Goal: Transaction & Acquisition: Purchase product/service

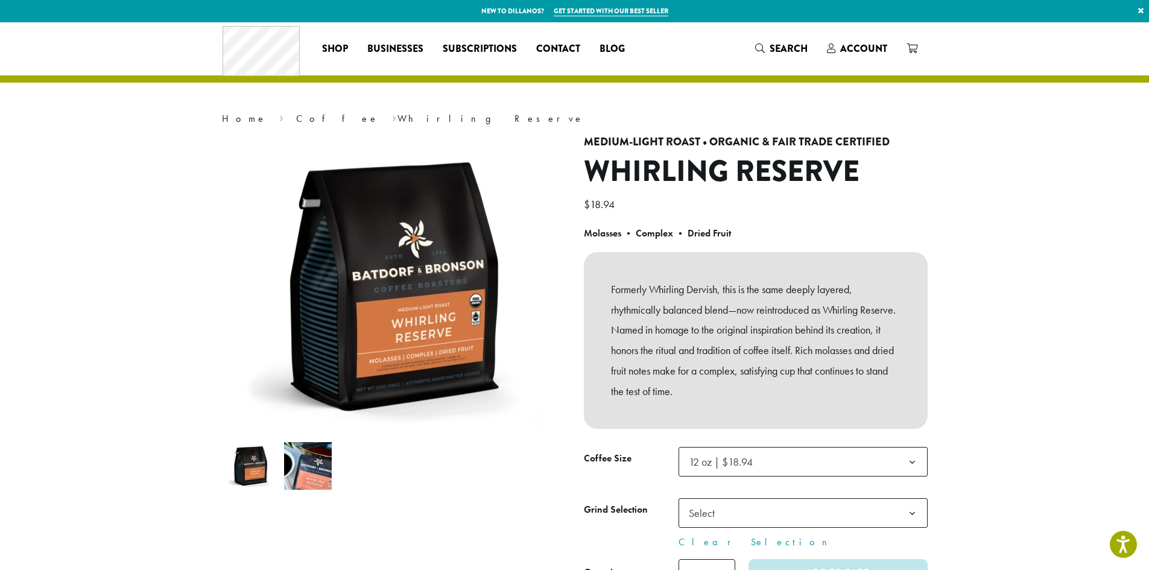
click at [329, 470] on img at bounding box center [308, 466] width 48 height 48
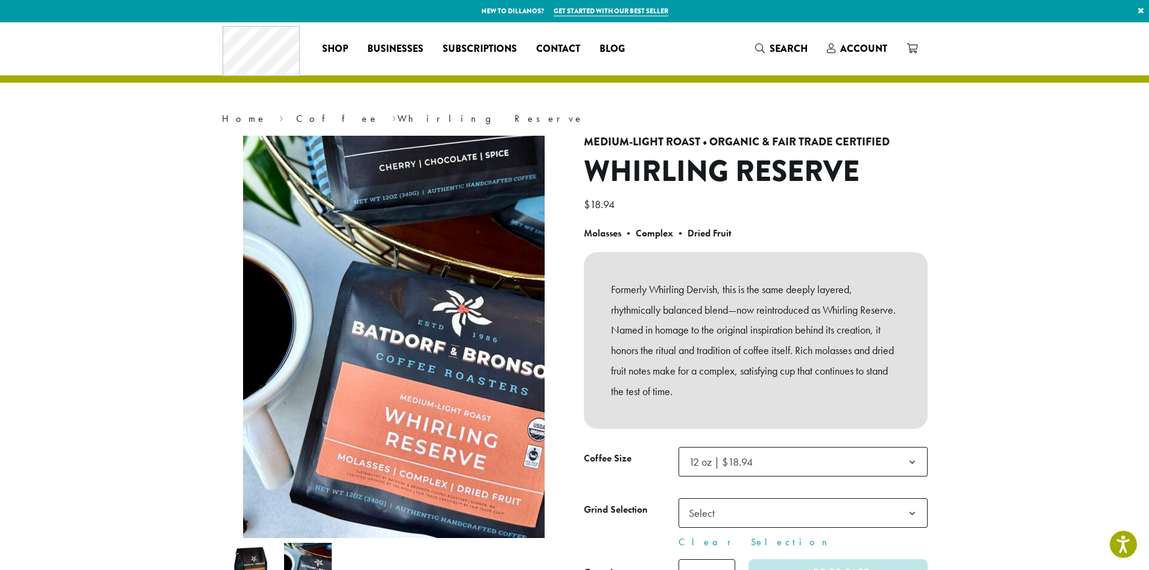
click at [252, 560] on img at bounding box center [251, 567] width 48 height 48
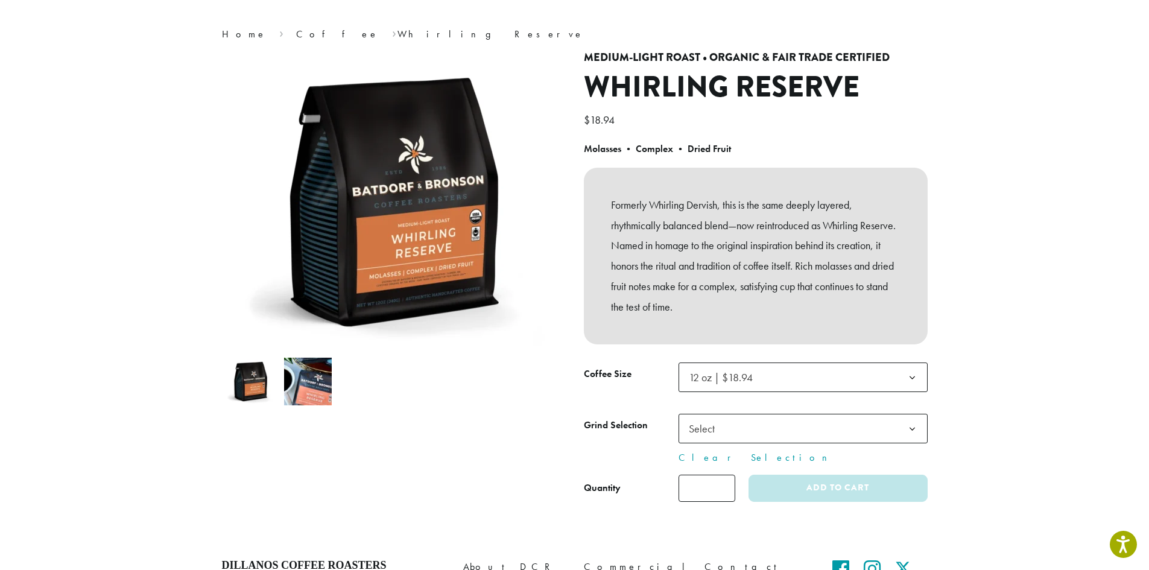
scroll to position [149, 0]
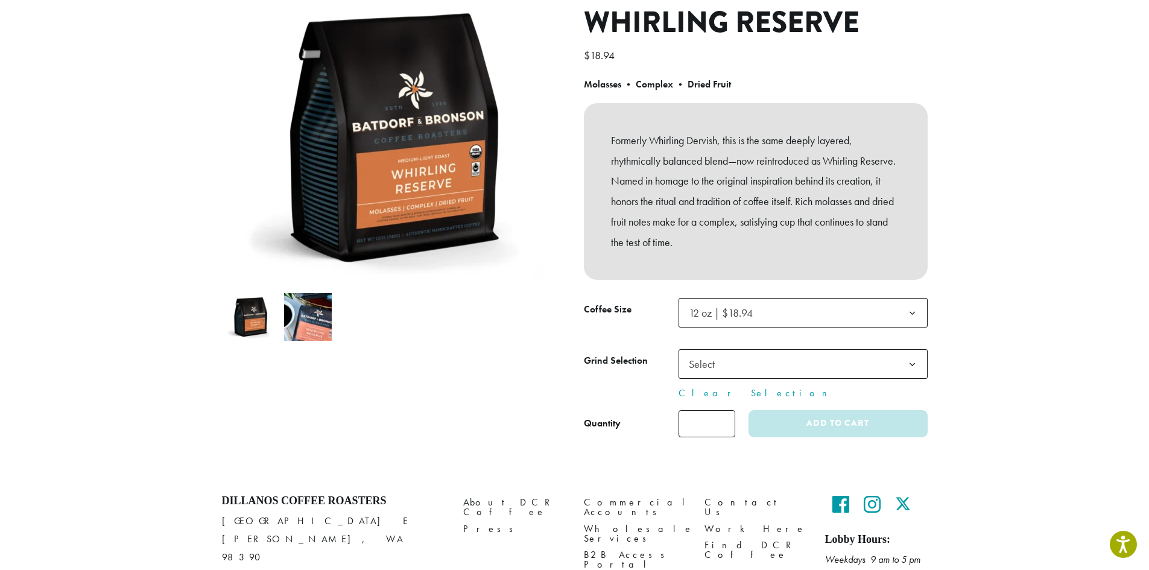
click at [742, 303] on span "12 oz | $18.94" at bounding box center [724, 313] width 81 height 24
click at [746, 303] on span "12 oz | $18.94" at bounding box center [724, 313] width 81 height 24
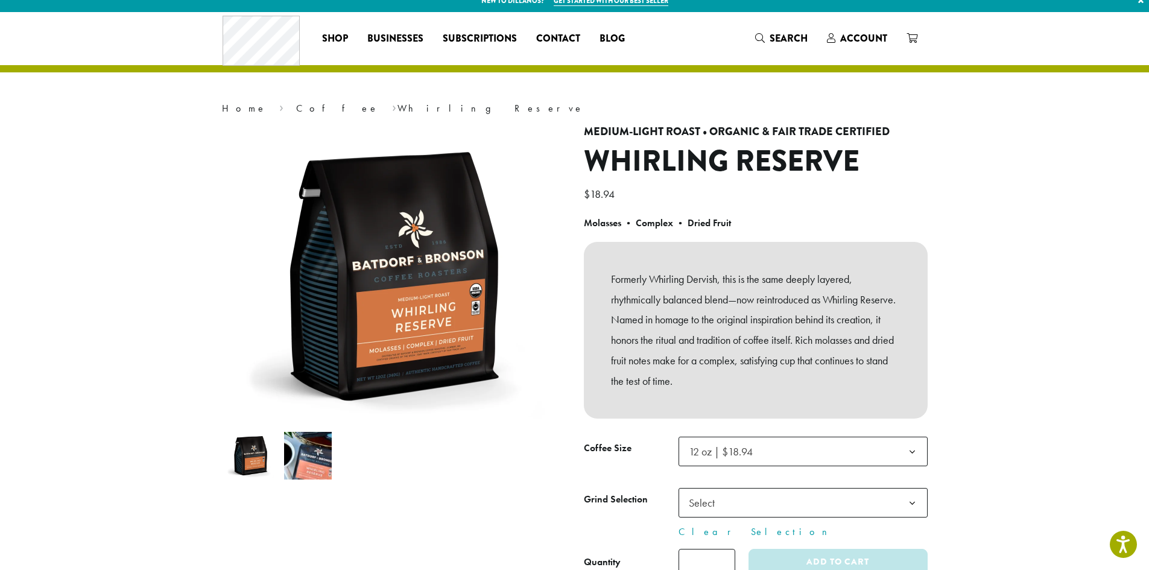
scroll to position [0, 0]
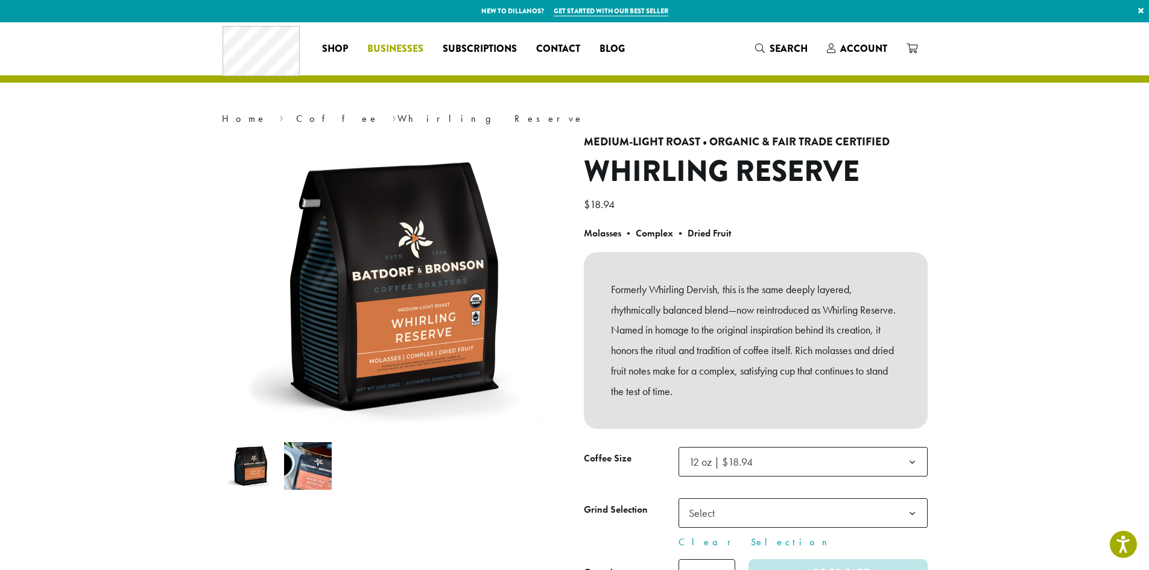
click at [411, 48] on span "Businesses" at bounding box center [395, 49] width 56 height 15
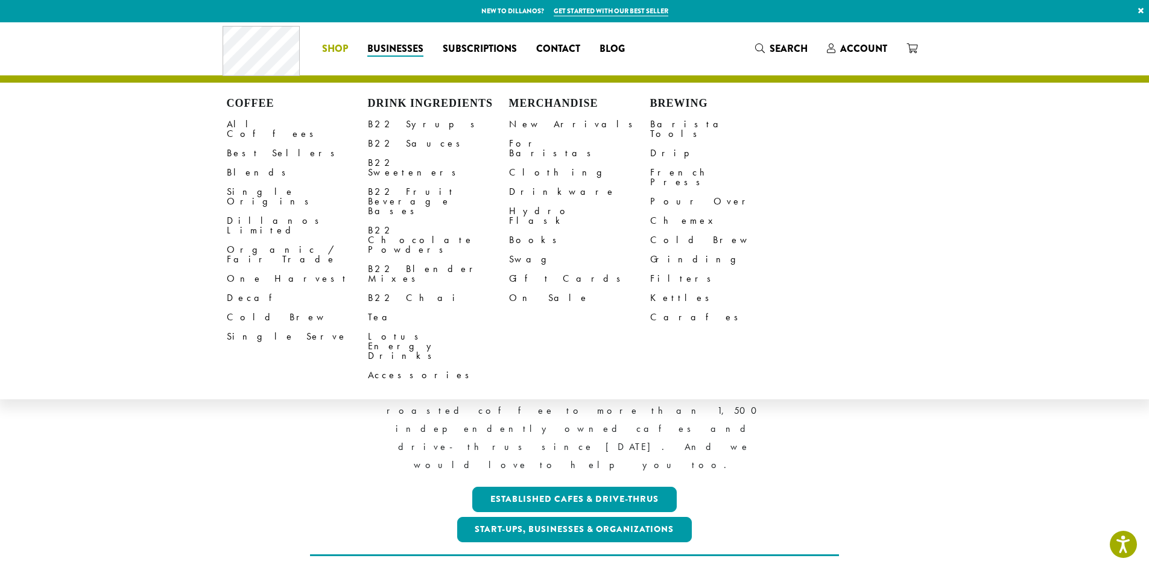
click at [335, 46] on span "Shop" at bounding box center [335, 49] width 26 height 15
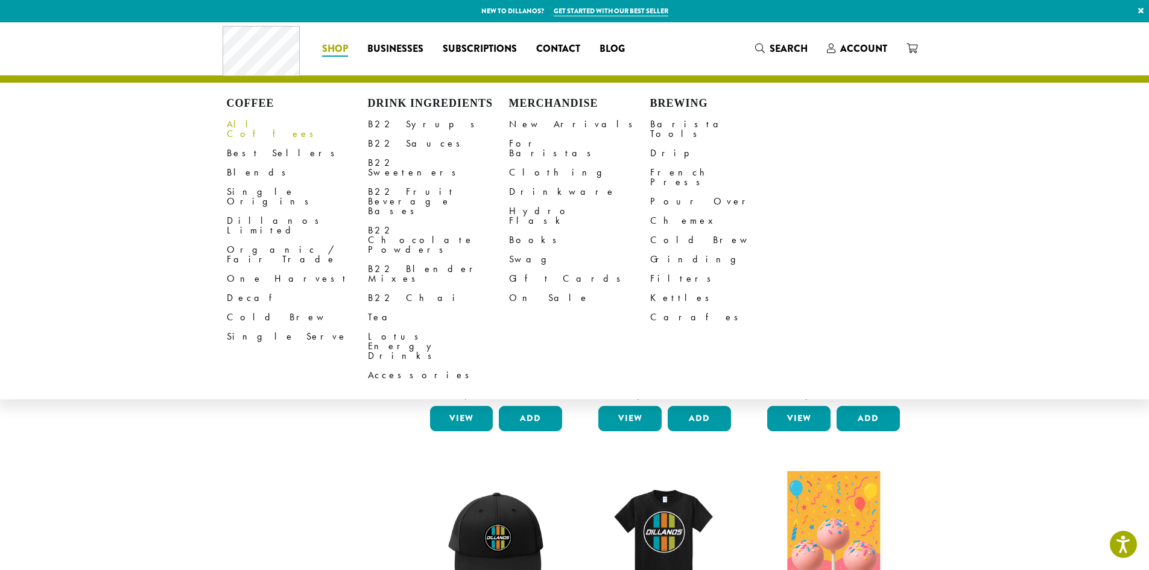
click at [254, 127] on link "All Coffees" at bounding box center [297, 129] width 141 height 29
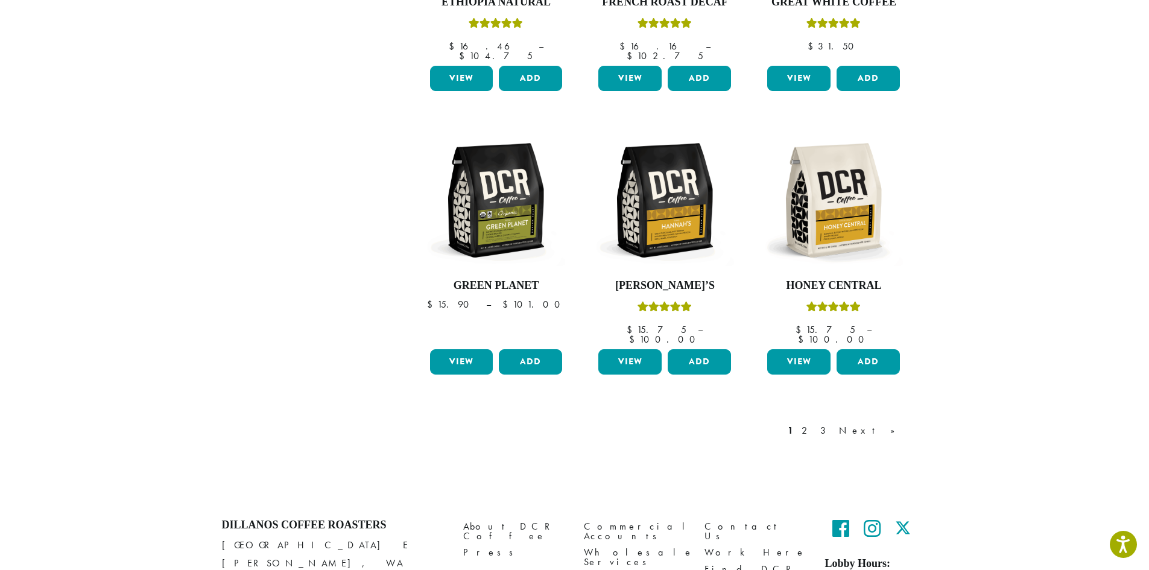
scroll to position [975, 0]
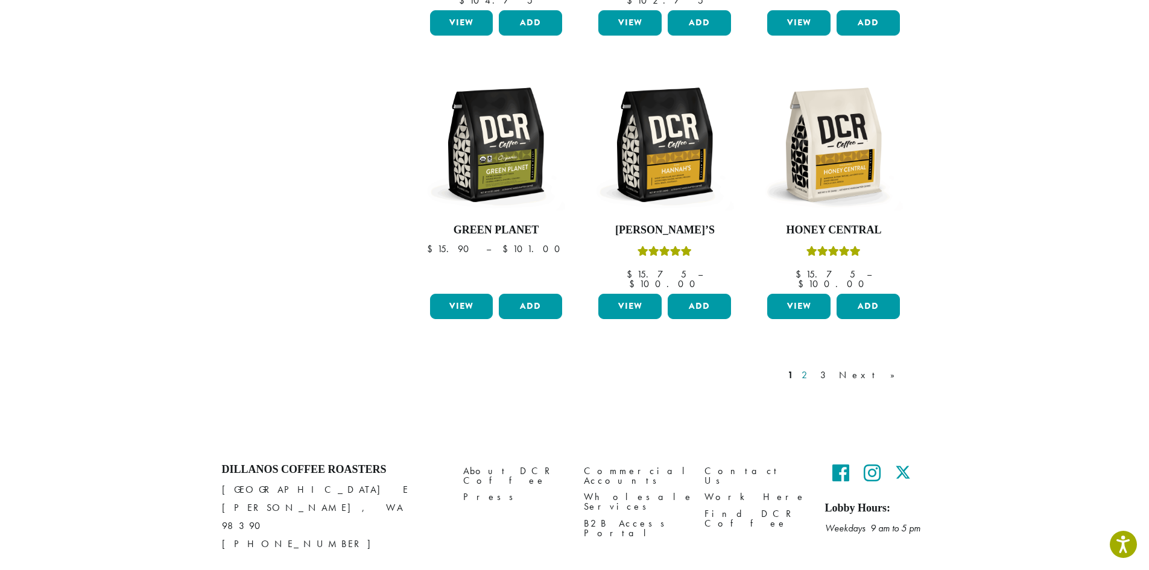
click at [814, 368] on link "2" at bounding box center [806, 375] width 15 height 14
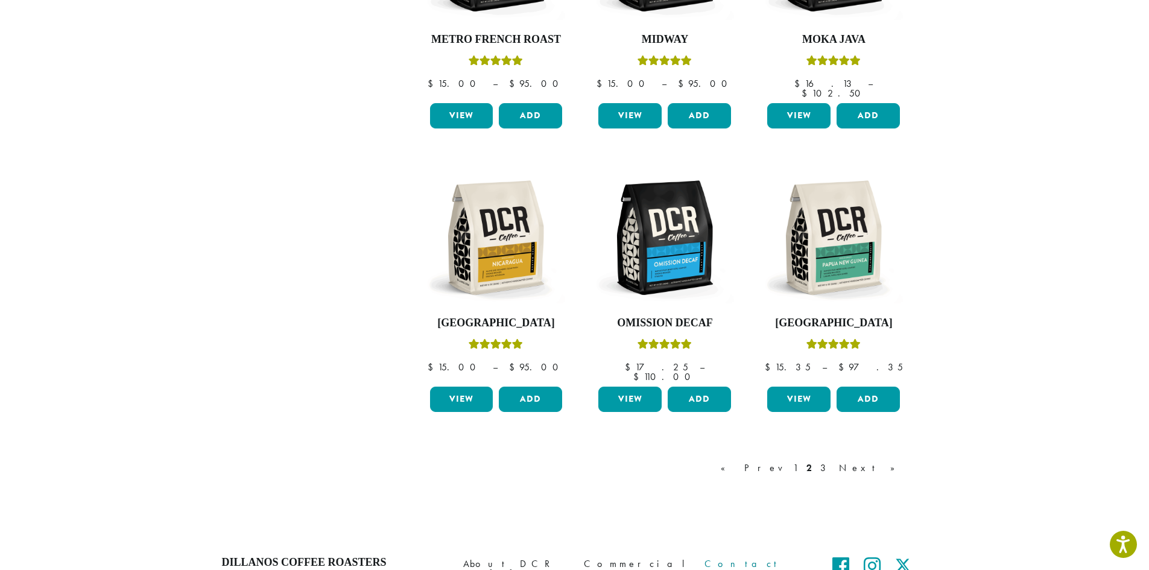
scroll to position [965, 0]
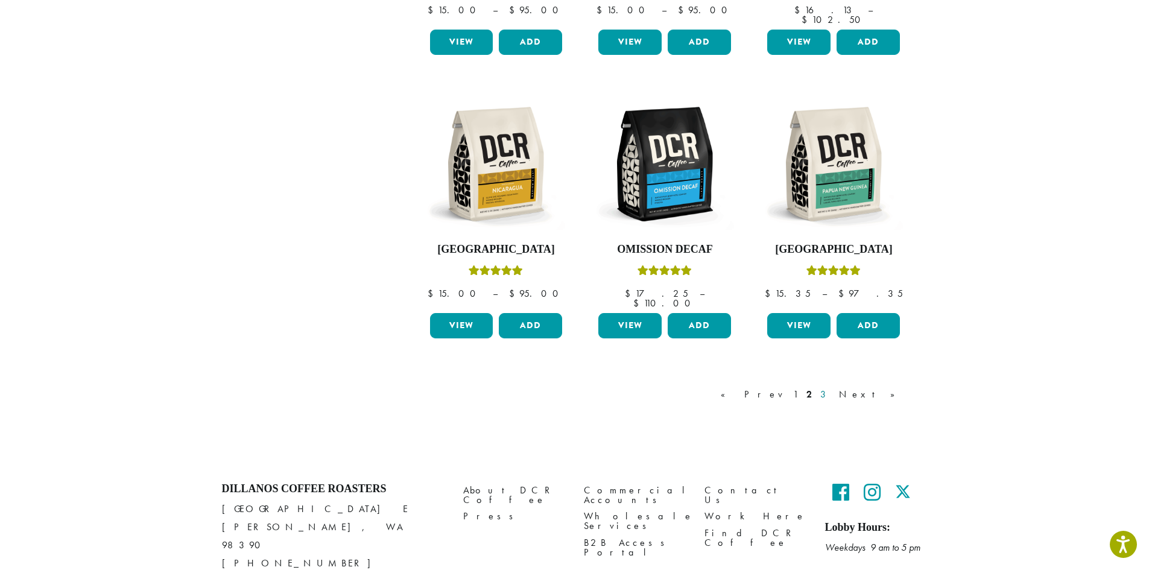
click at [833, 387] on link "3" at bounding box center [825, 394] width 15 height 14
